Goal: Navigation & Orientation: Find specific page/section

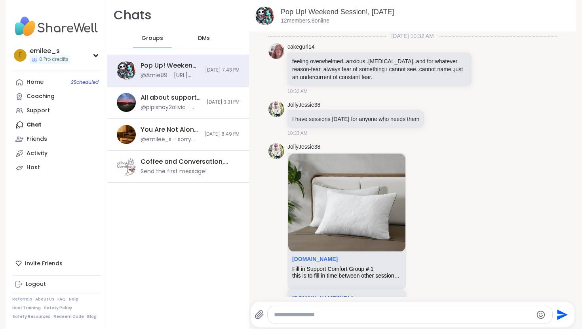
scroll to position [2718, 0]
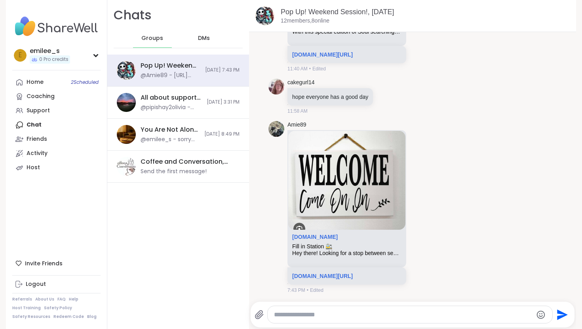
click at [195, 40] on div "DMs" at bounding box center [204, 38] width 39 height 19
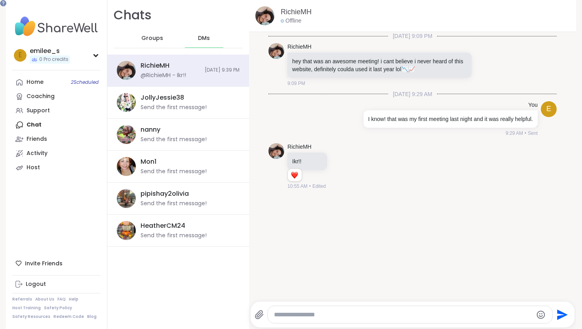
click at [152, 34] on div "Groups" at bounding box center [152, 38] width 39 height 19
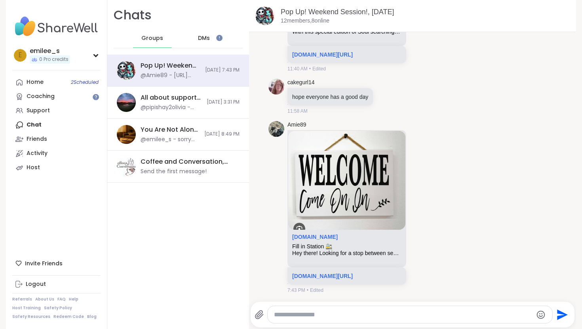
click at [176, 39] on div "Groups DMs" at bounding box center [178, 38] width 129 height 19
click at [185, 39] on div "DMs" at bounding box center [204, 38] width 39 height 19
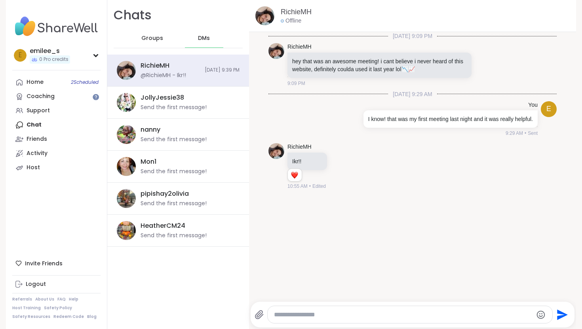
click at [137, 42] on div "Groups" at bounding box center [152, 38] width 39 height 19
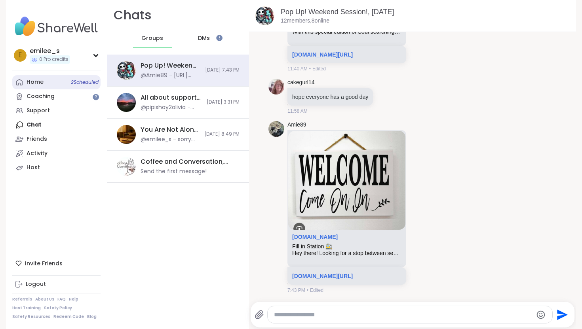
click at [58, 80] on link "Home 2 Scheduled" at bounding box center [56, 82] width 88 height 14
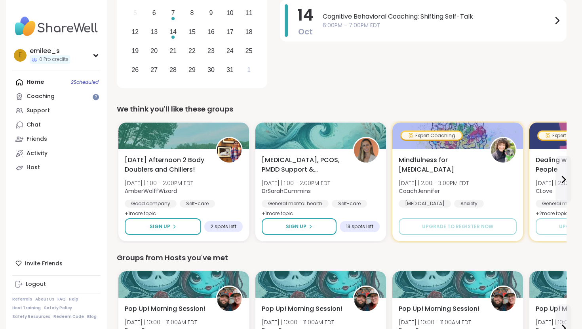
scroll to position [168, 0]
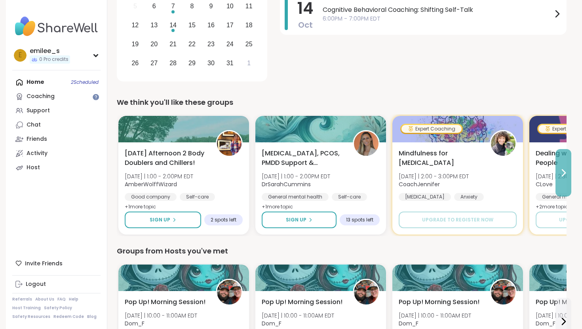
click at [563, 171] on icon at bounding box center [563, 173] width 3 height 6
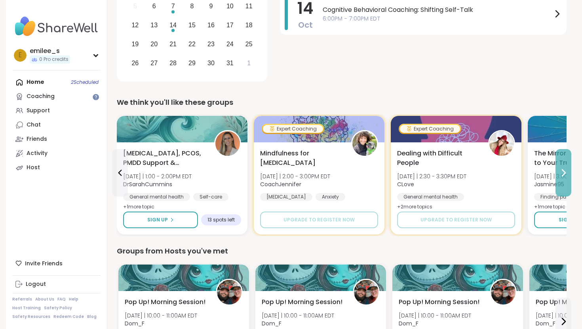
click at [563, 171] on icon at bounding box center [564, 173] width 10 height 10
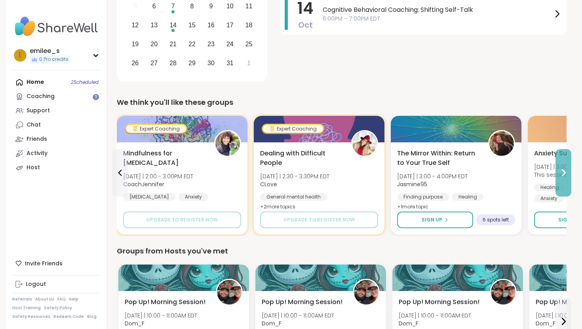
click at [563, 171] on icon at bounding box center [564, 173] width 10 height 10
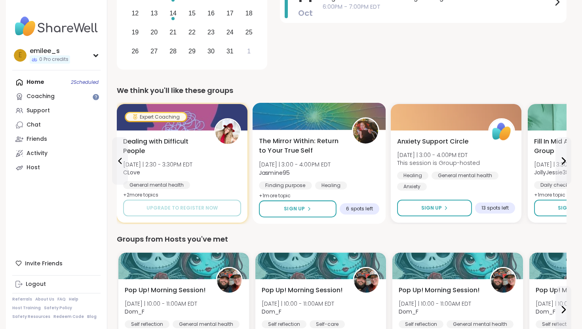
scroll to position [182, 0]
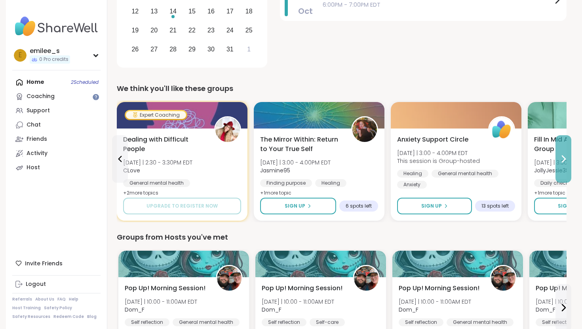
click at [560, 150] on button at bounding box center [563, 159] width 16 height 48
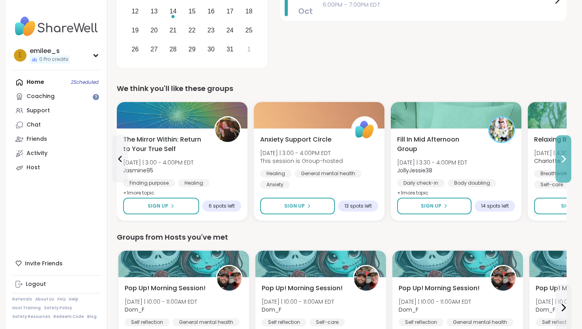
click at [562, 163] on icon at bounding box center [564, 159] width 10 height 10
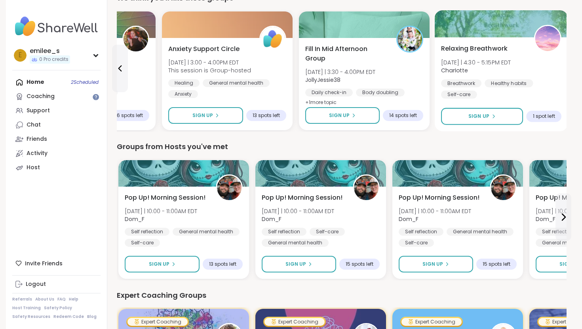
scroll to position [266, 0]
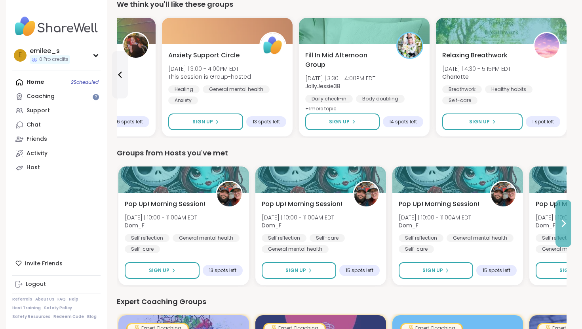
click at [566, 228] on icon at bounding box center [564, 224] width 10 height 10
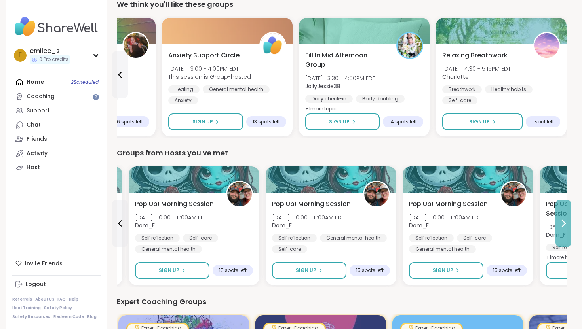
click at [566, 228] on icon at bounding box center [564, 224] width 10 height 10
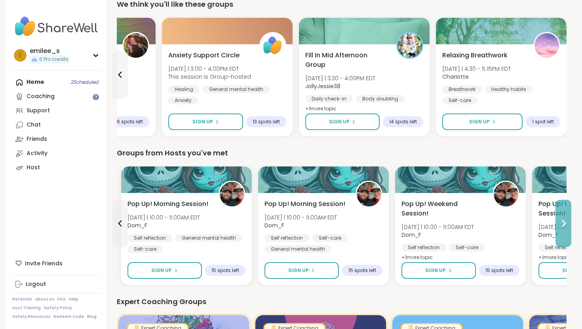
click at [566, 228] on icon at bounding box center [564, 224] width 10 height 10
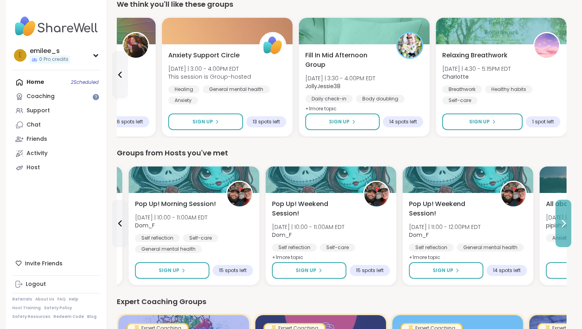
click at [566, 228] on icon at bounding box center [564, 224] width 10 height 10
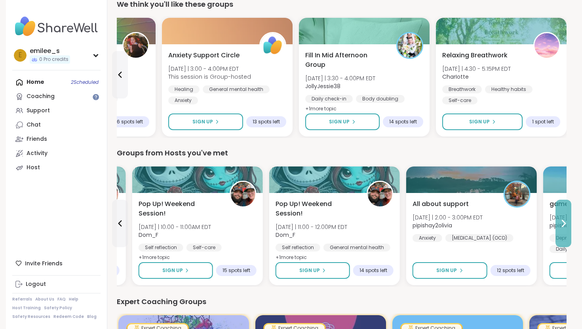
click at [566, 228] on icon at bounding box center [564, 224] width 10 height 10
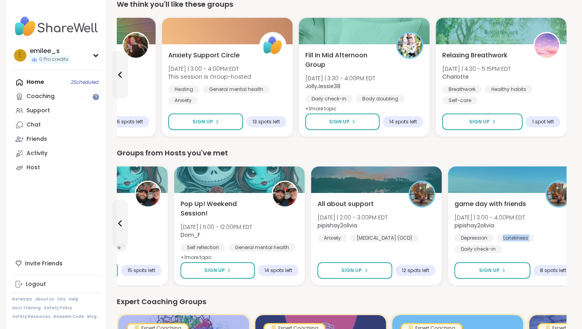
click at [566, 228] on div "game day with friends [DATE] | 3:00 - 4:00PM EDT pipishay2olivia [MEDICAL_DATA]…" at bounding box center [513, 227] width 118 height 54
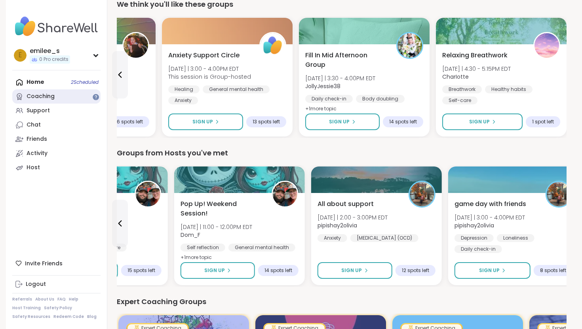
click at [62, 97] on link "Coaching" at bounding box center [56, 96] width 88 height 14
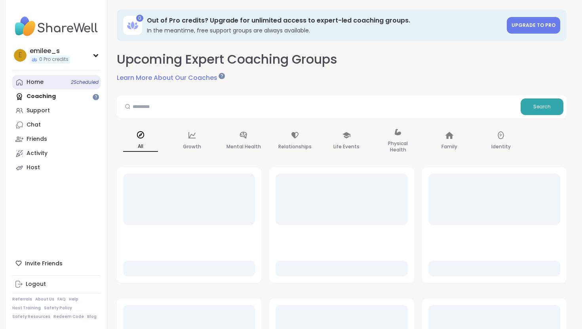
click at [64, 81] on link "Home 2 Scheduled" at bounding box center [56, 82] width 88 height 14
